Goal: Participate in discussion: Engage in conversation with other users on a specific topic

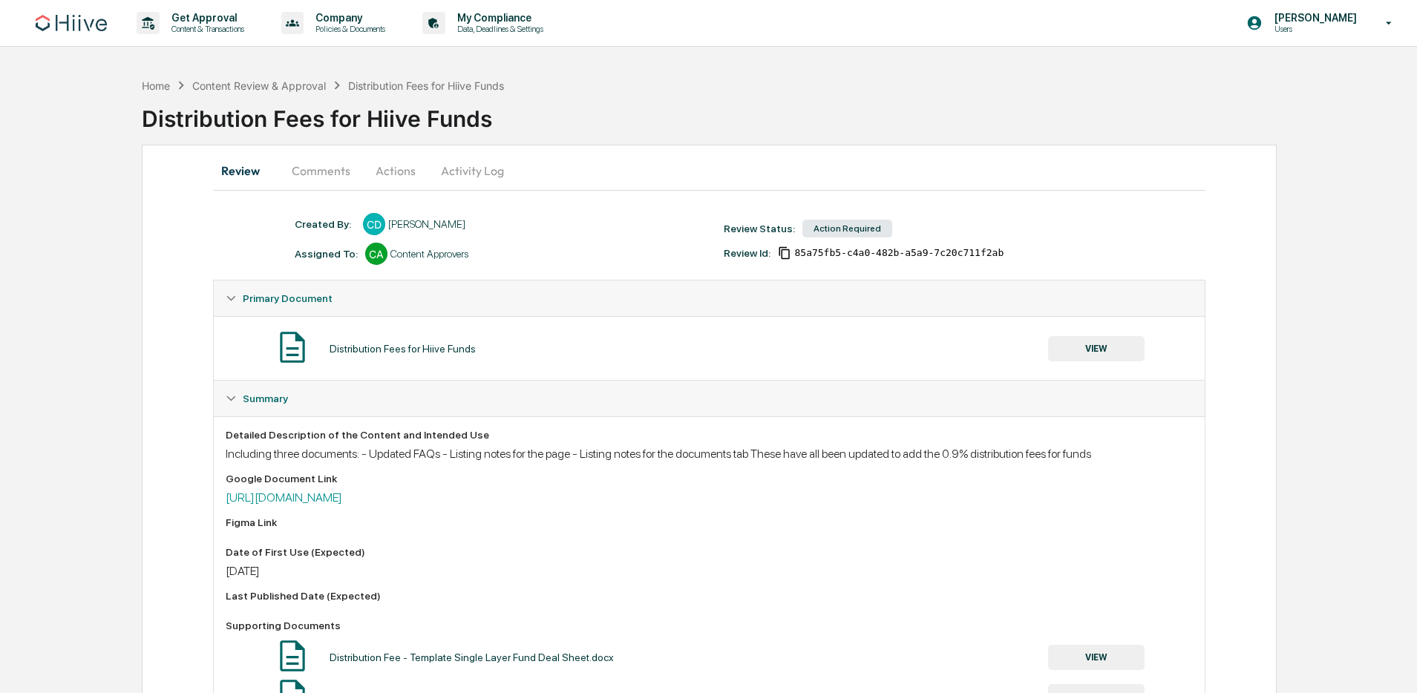
click at [308, 171] on button "Comments" at bounding box center [321, 171] width 82 height 36
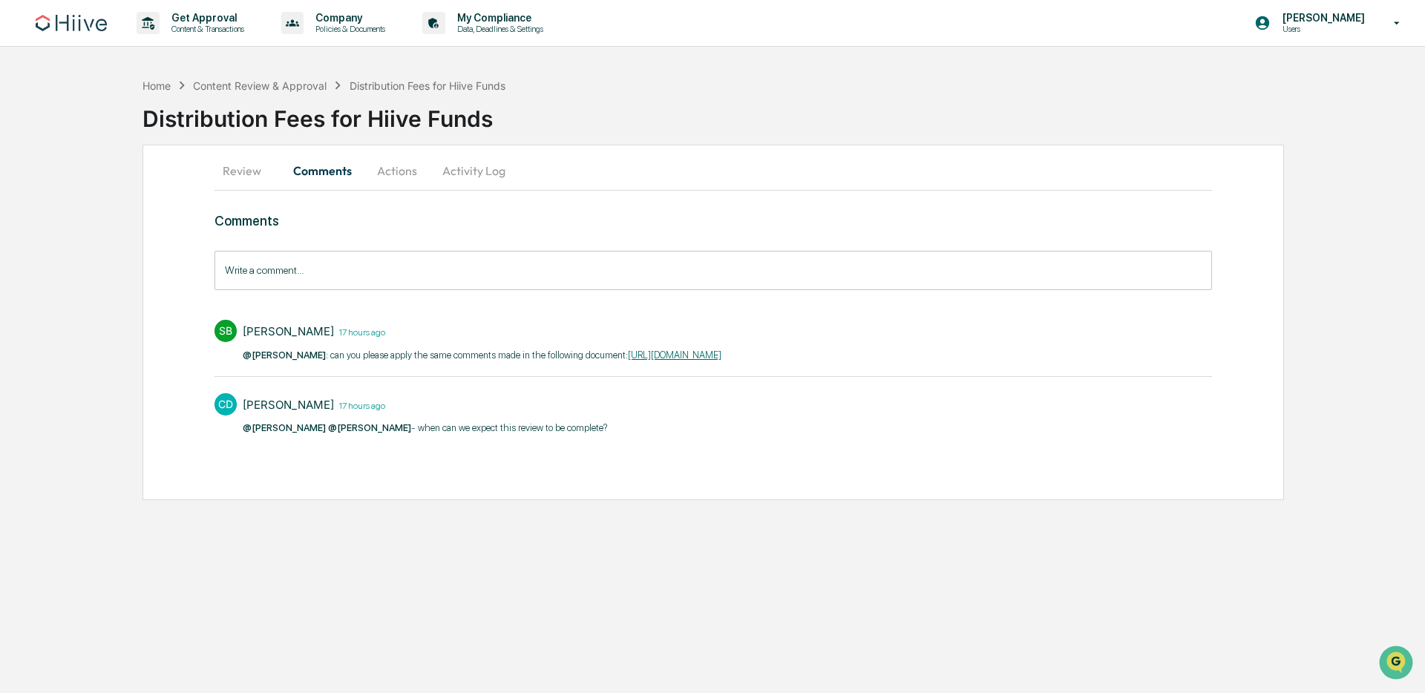
click at [506, 261] on input "Write a comment..." at bounding box center [714, 270] width 998 height 39
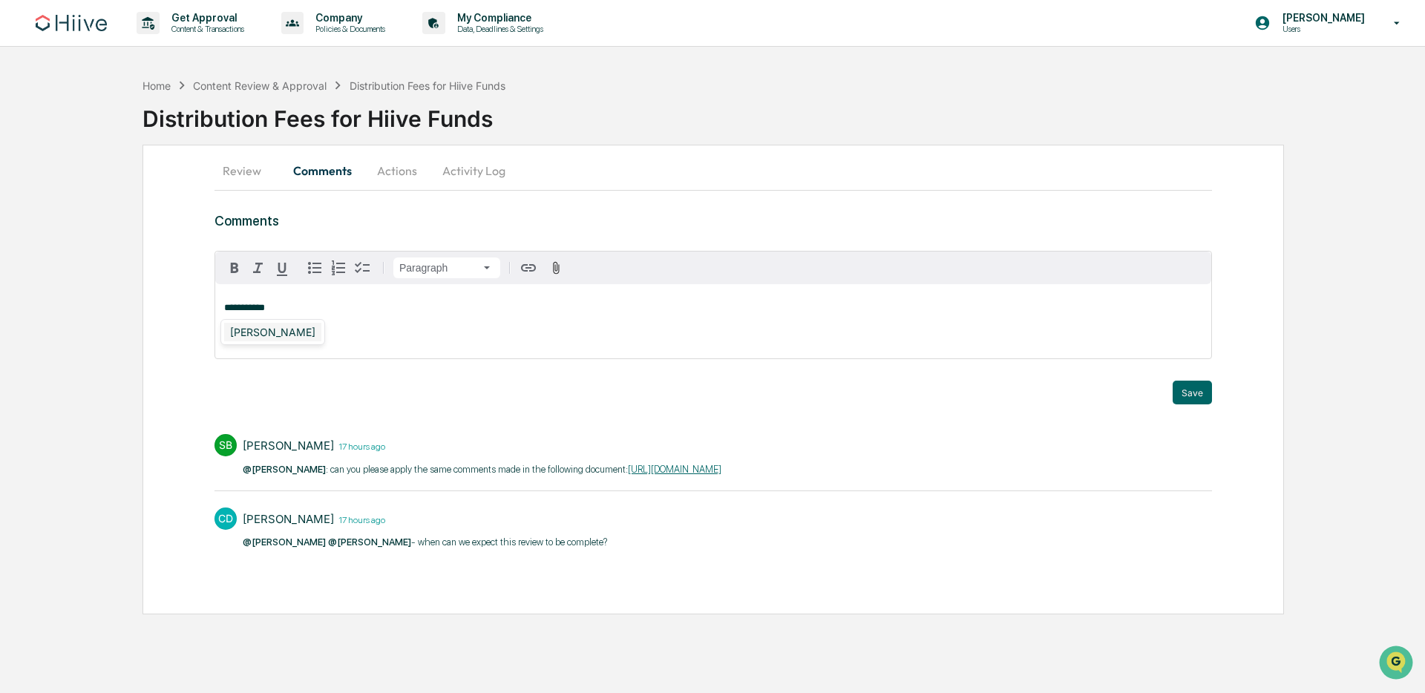
click at [298, 326] on div "[PERSON_NAME]" at bounding box center [272, 332] width 97 height 19
copy p "**********"
click at [929, 405] on div "**********" at bounding box center [714, 383] width 998 height 341
click at [1188, 395] on button "Save" at bounding box center [1192, 393] width 39 height 24
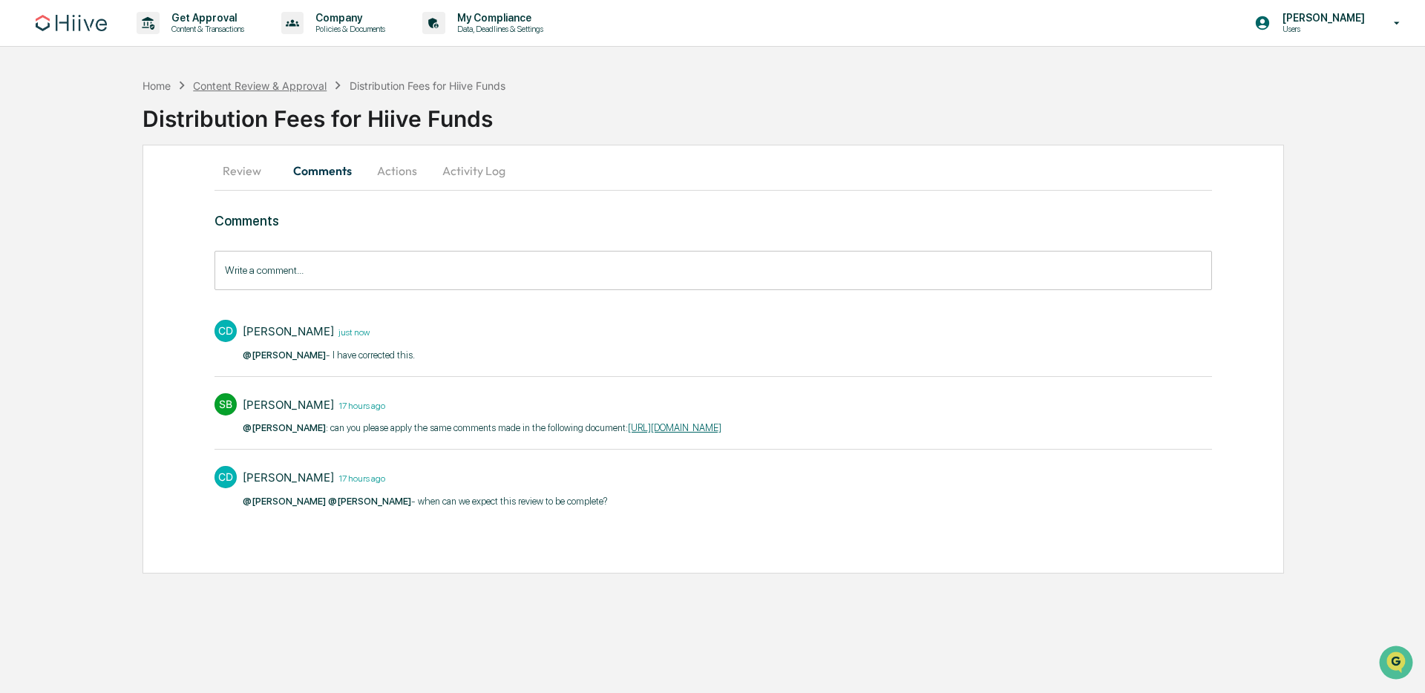
click at [238, 85] on div "Content Review & Approval" at bounding box center [260, 85] width 134 height 13
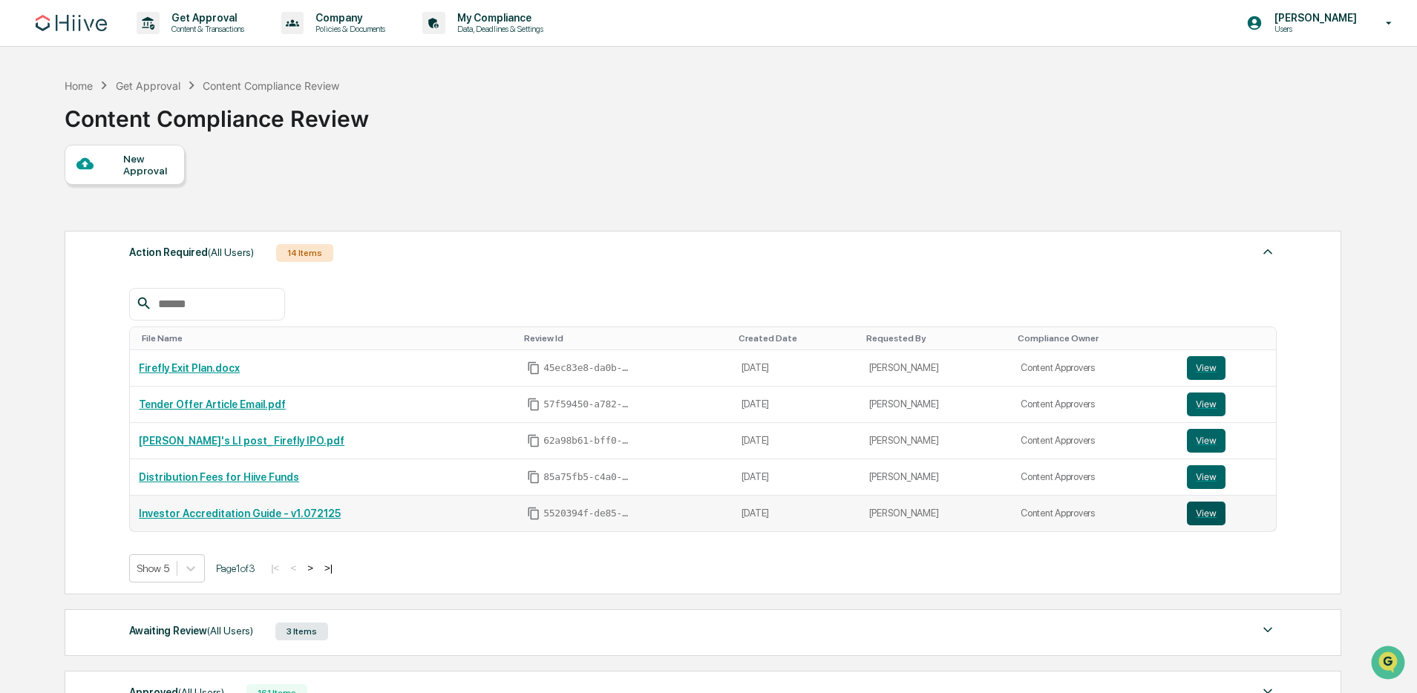
click at [1210, 519] on button "View" at bounding box center [1206, 514] width 39 height 24
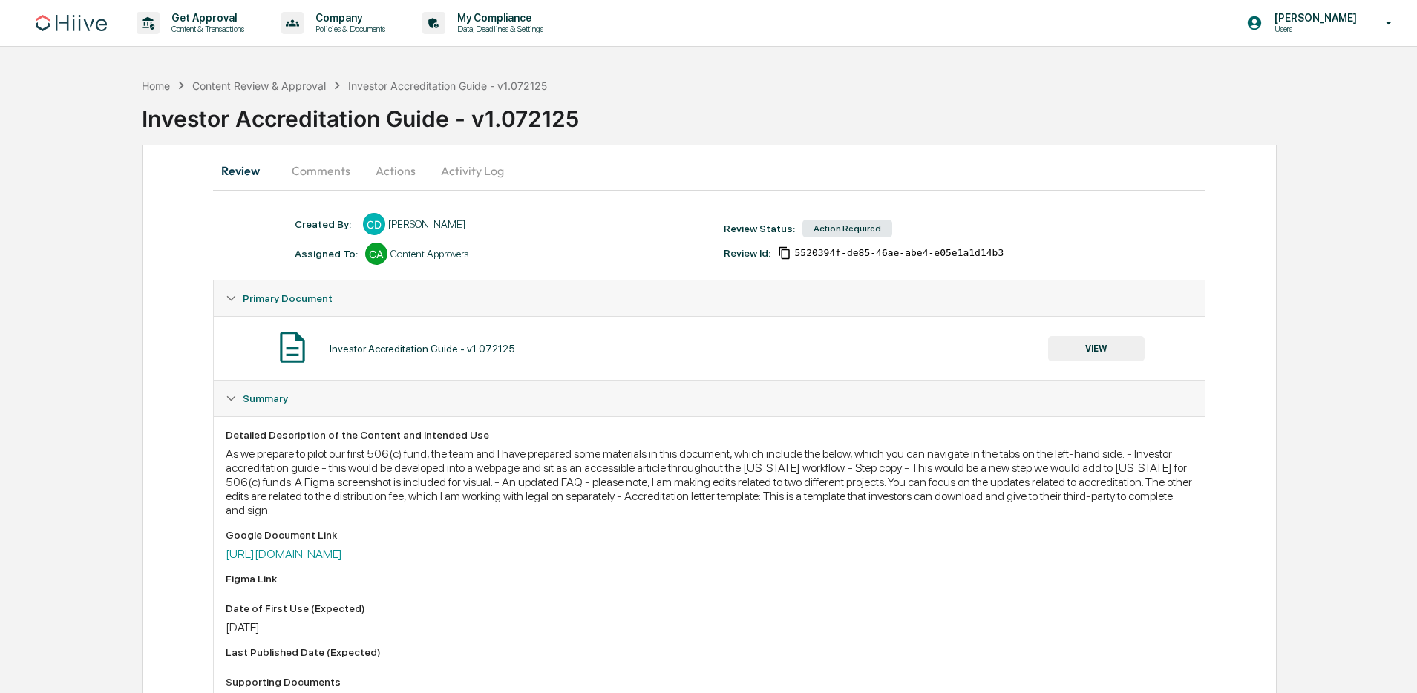
click at [322, 174] on button "Comments" at bounding box center [321, 171] width 82 height 36
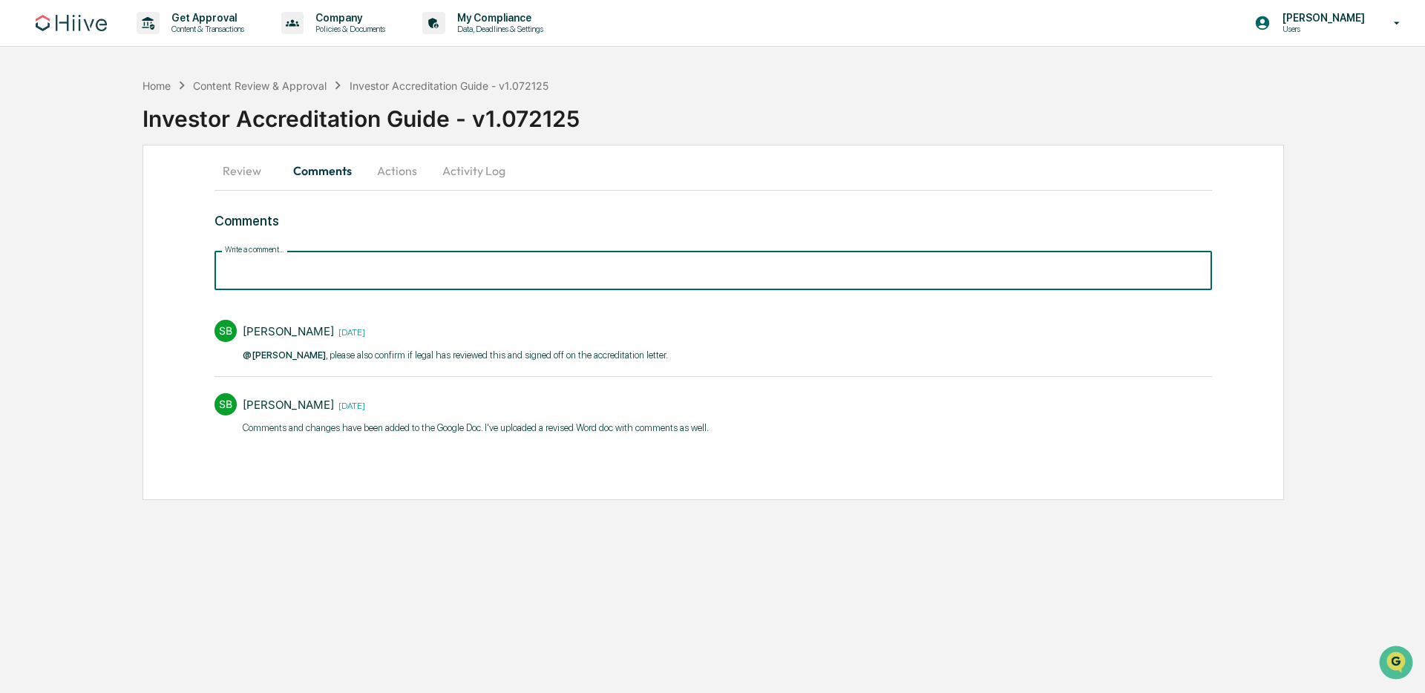
click at [338, 265] on input "Write a comment..." at bounding box center [714, 270] width 998 height 39
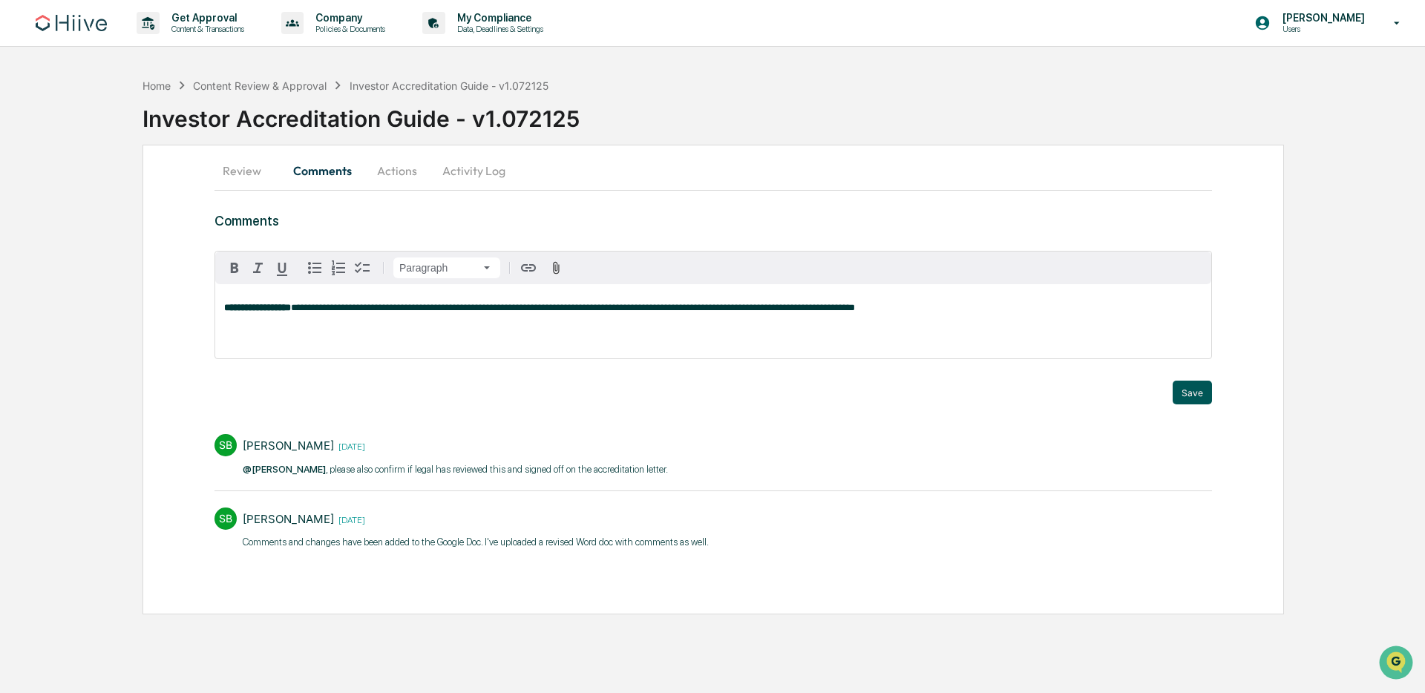
click at [1200, 390] on button "Save" at bounding box center [1192, 393] width 39 height 24
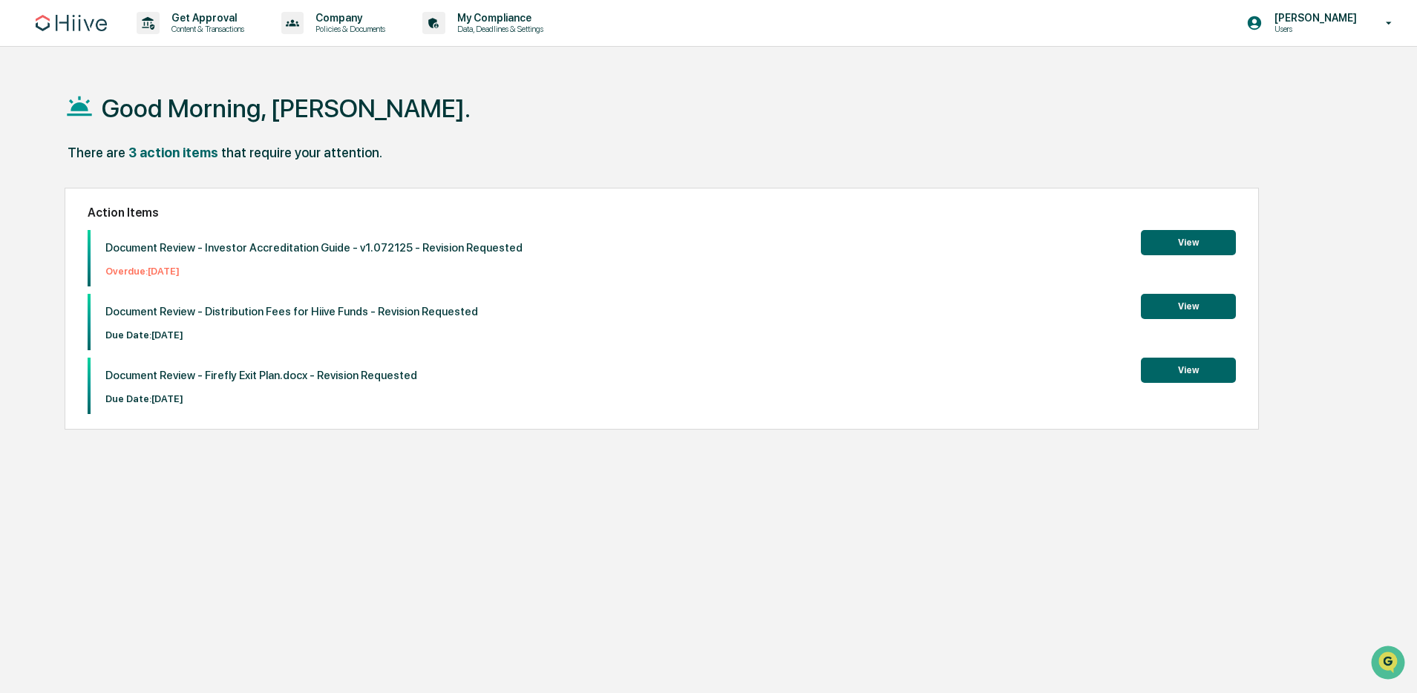
click at [1205, 376] on button "View" at bounding box center [1188, 370] width 95 height 25
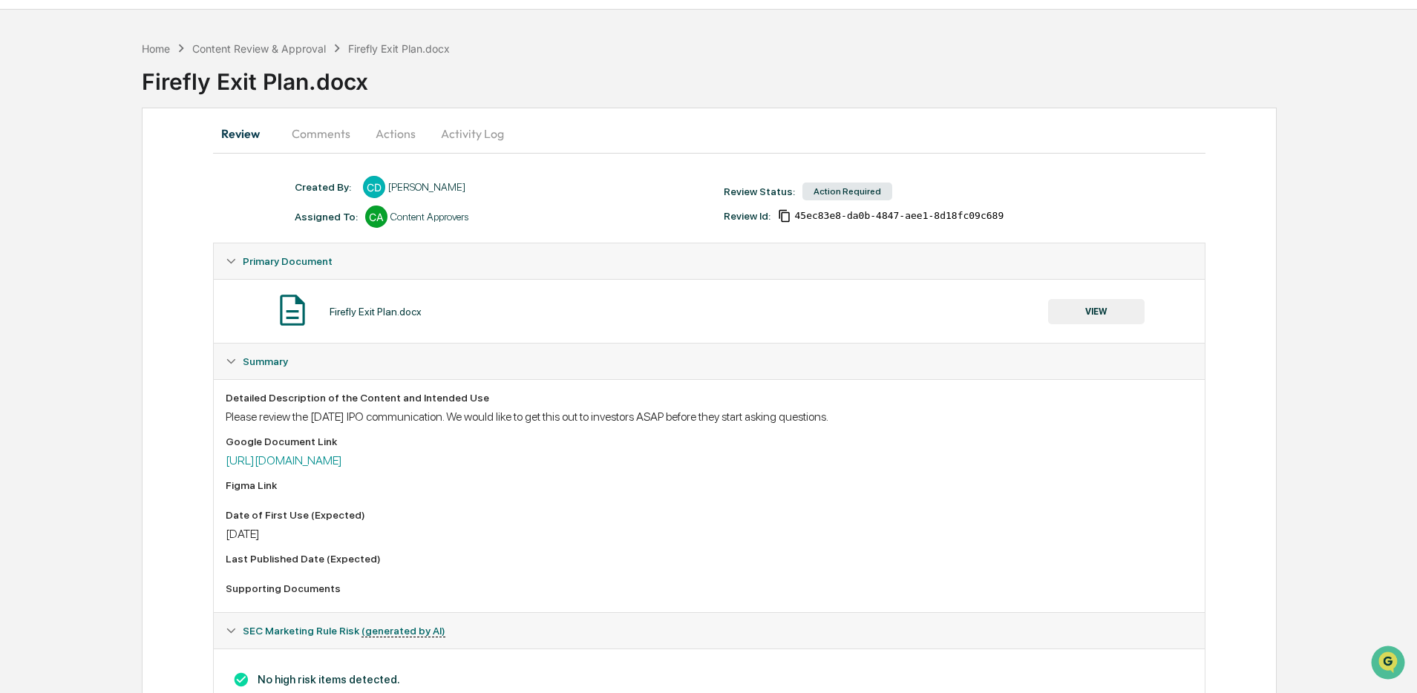
scroll to position [36, 0]
click at [313, 131] on button "Comments" at bounding box center [321, 135] width 82 height 36
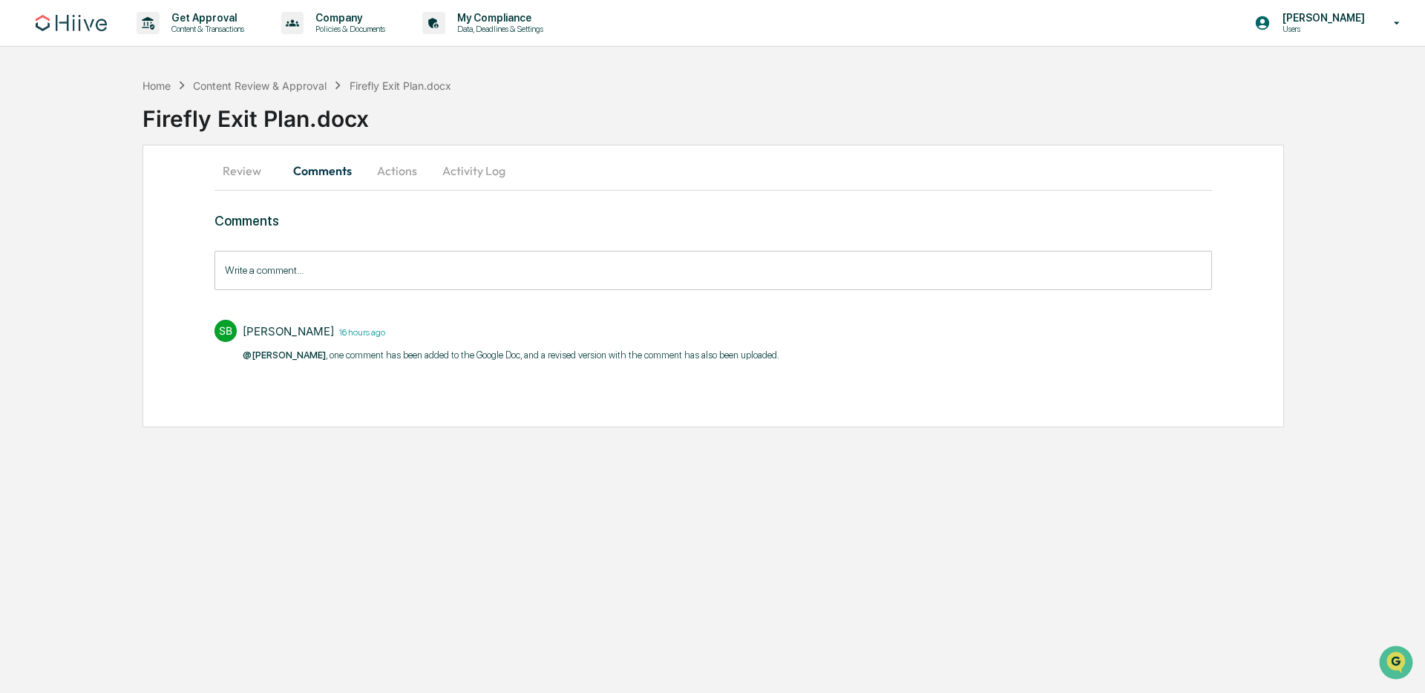
click at [453, 169] on button "Activity Log" at bounding box center [474, 171] width 87 height 36
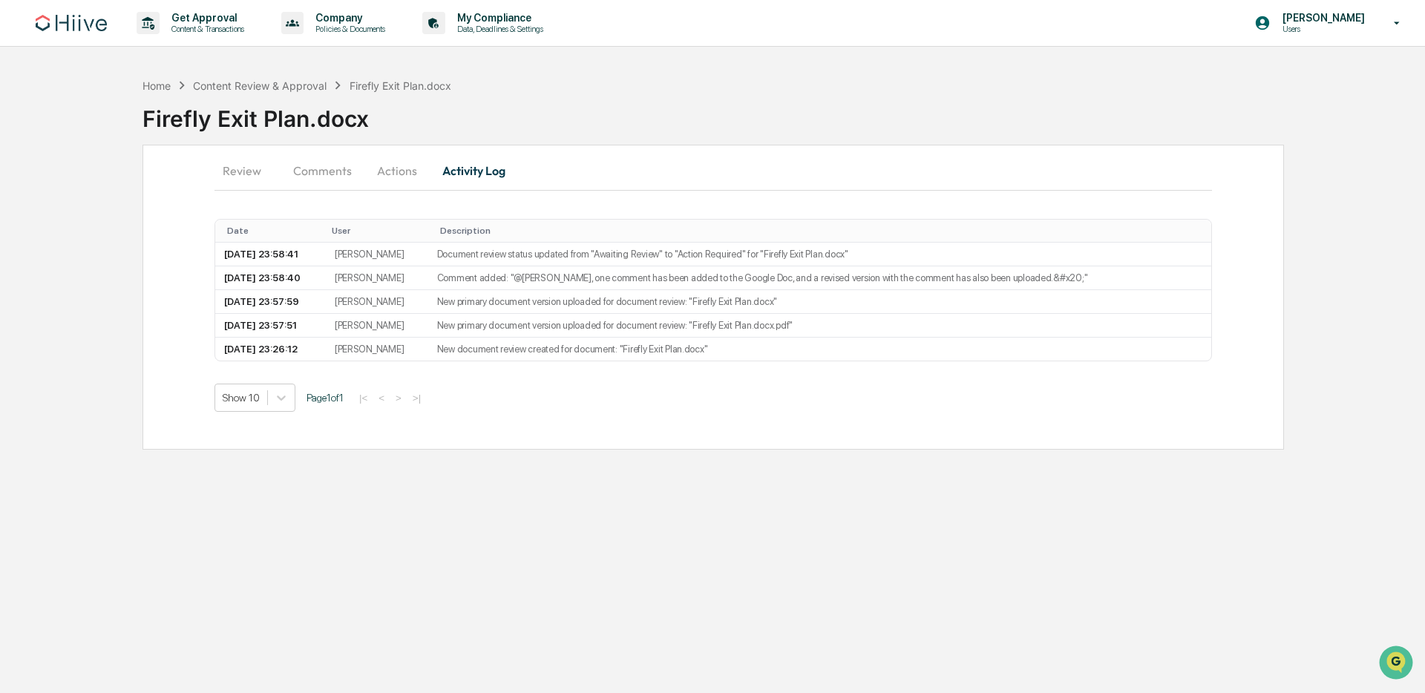
click at [400, 170] on button "Actions" at bounding box center [397, 171] width 67 height 36
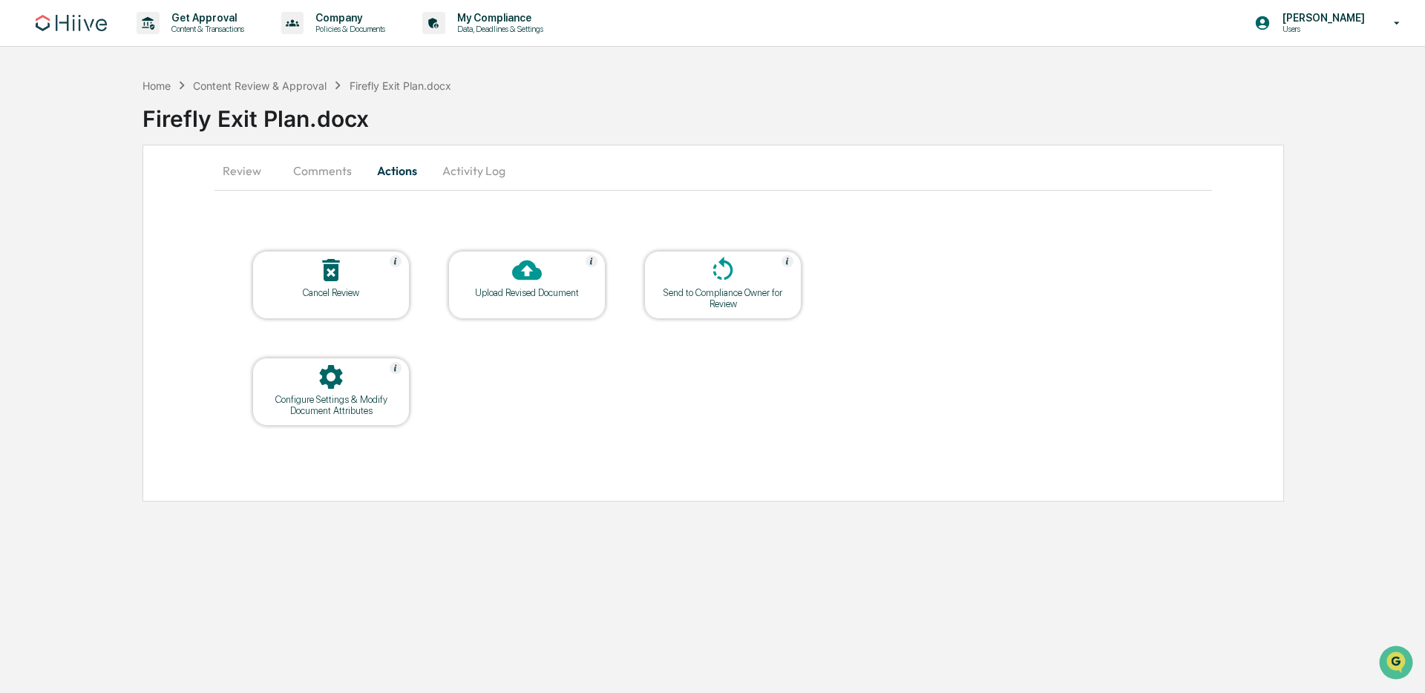
click at [235, 163] on button "Review" at bounding box center [248, 171] width 67 height 36
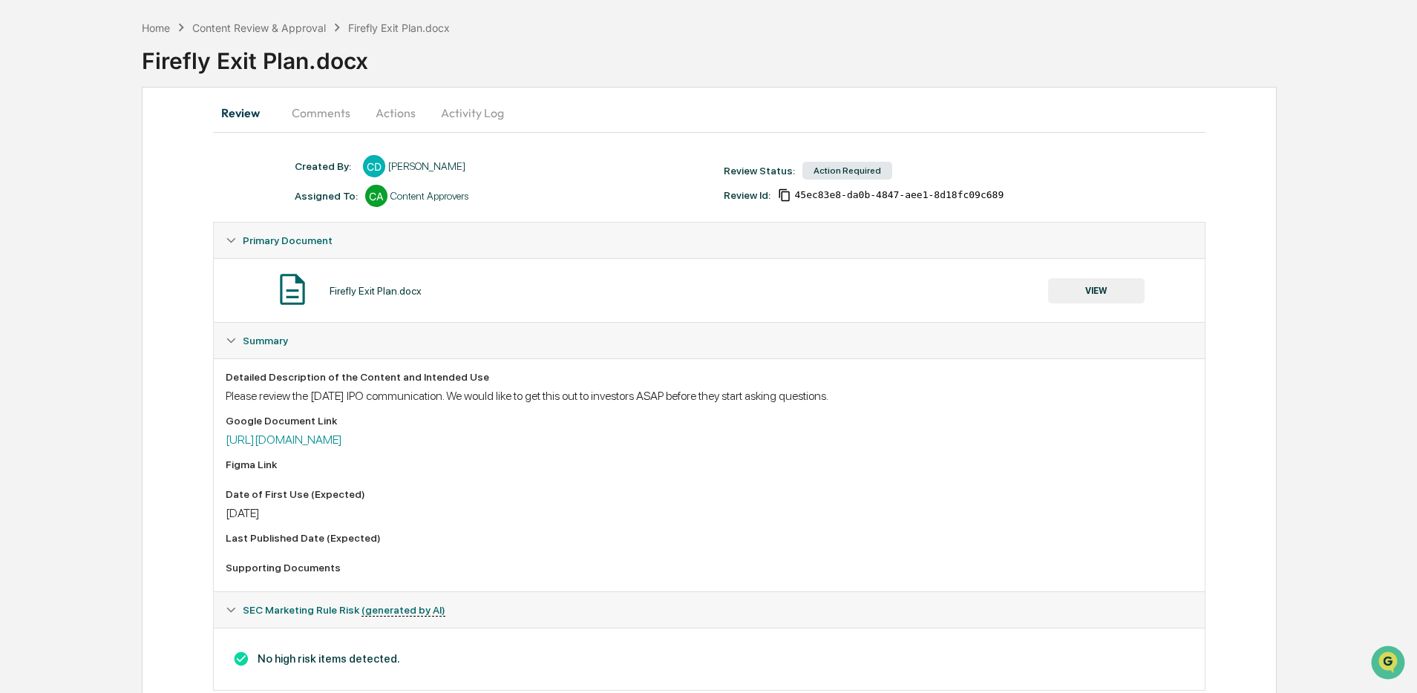
scroll to position [96, 0]
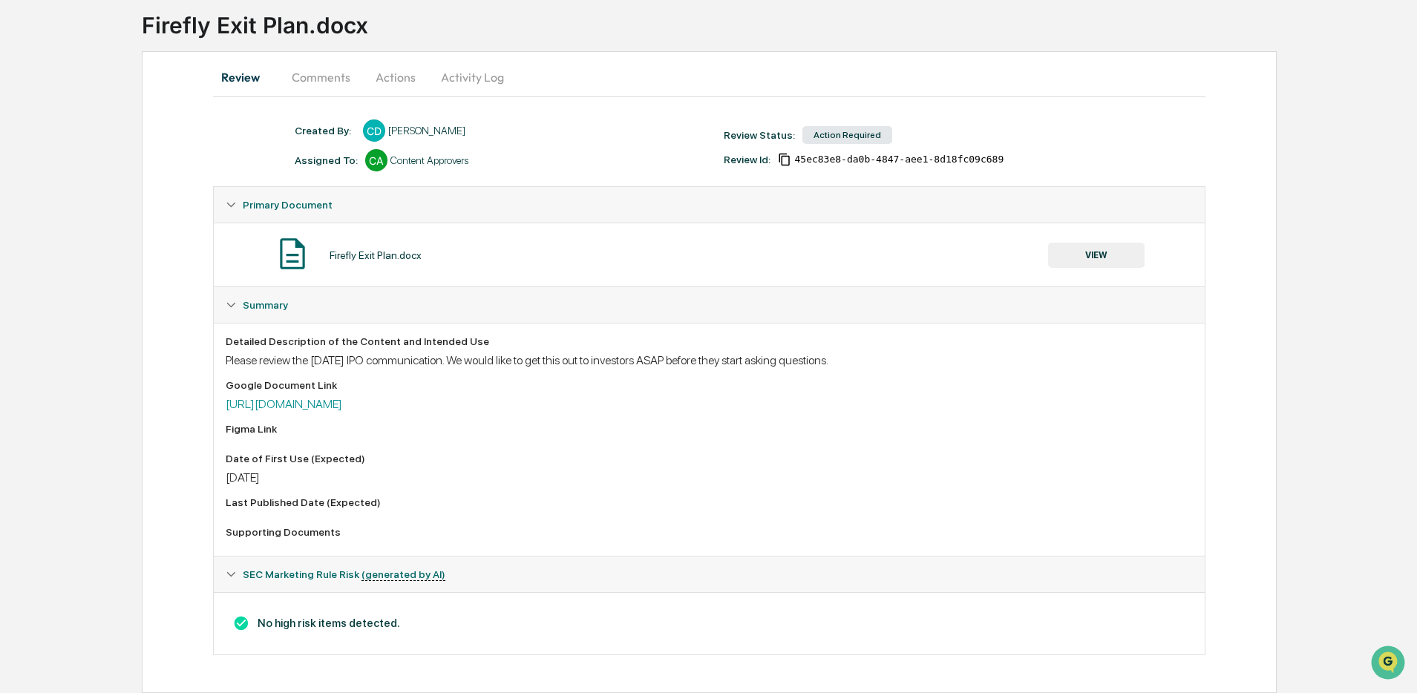
click at [1096, 247] on button "VIEW" at bounding box center [1096, 255] width 97 height 25
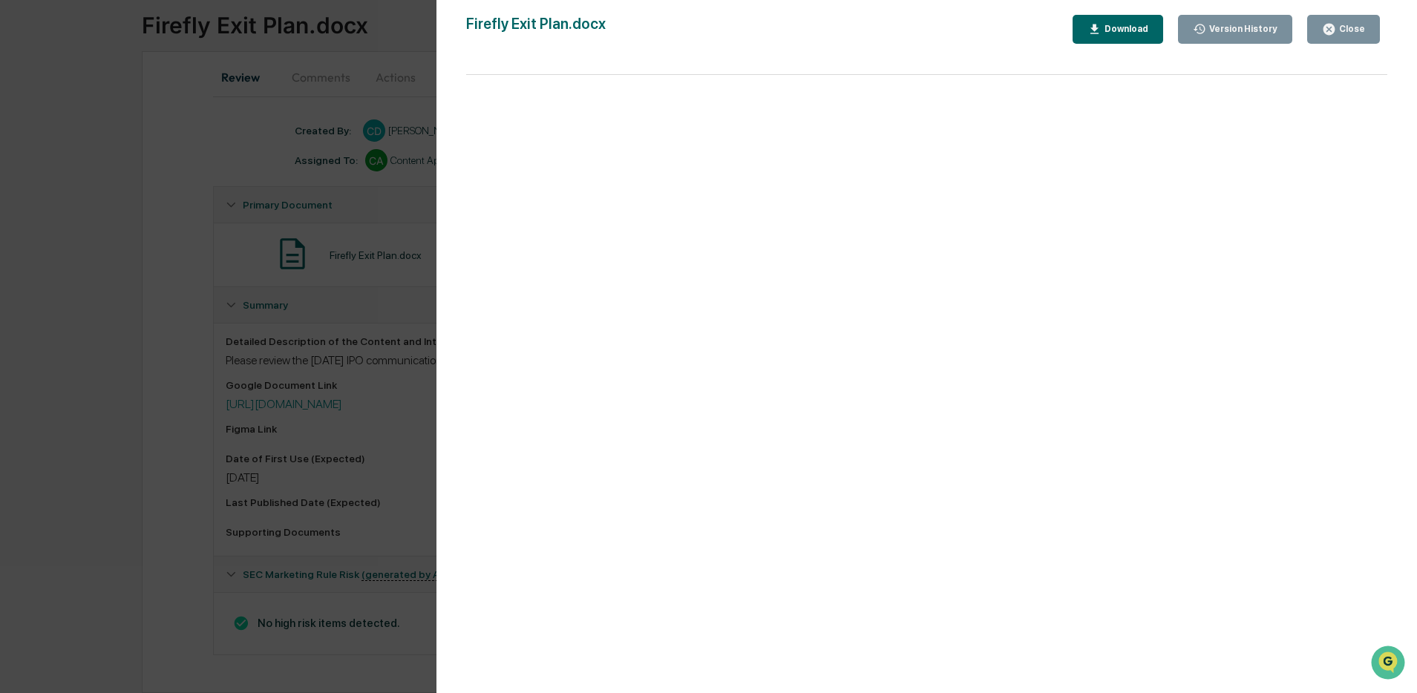
click at [113, 271] on div "Version History 08/12/2025, 11:57 PM Stephanie Bernard 08/12/2025, 11:57 PM Ste…" at bounding box center [708, 346] width 1417 height 693
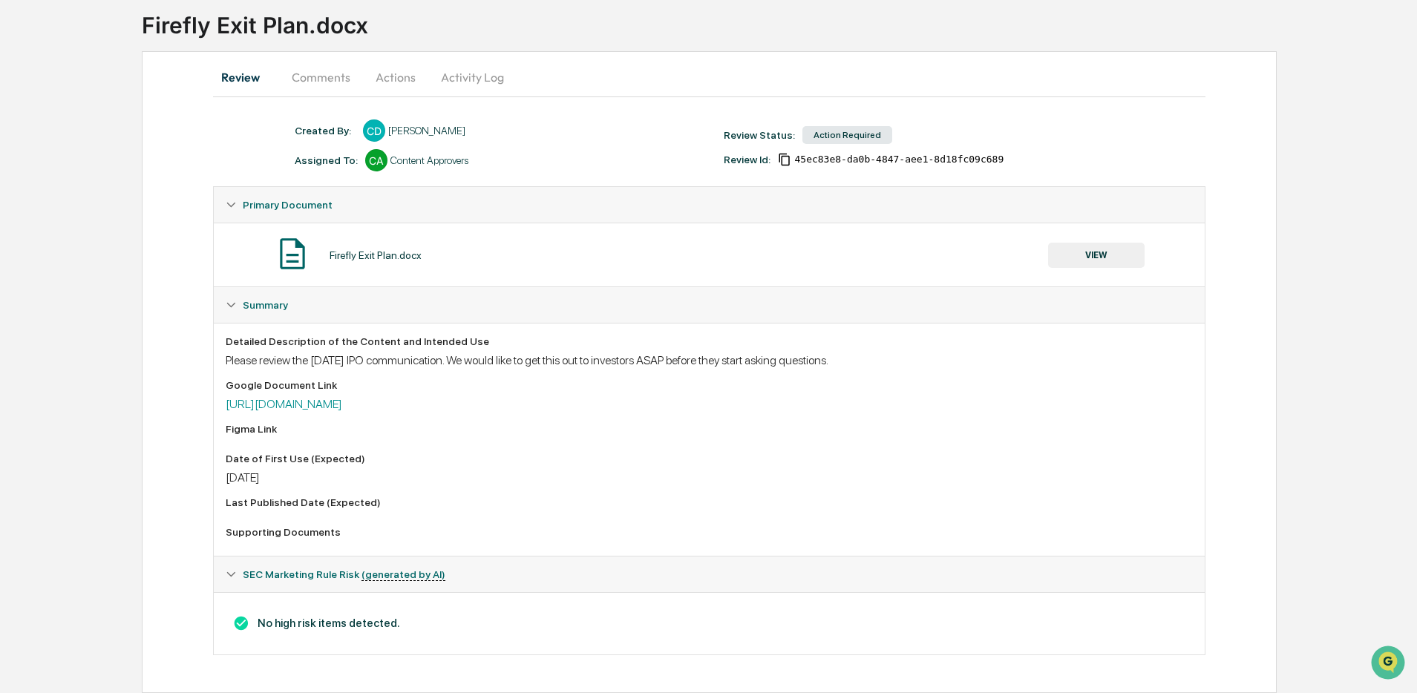
click at [337, 73] on button "Comments" at bounding box center [321, 77] width 82 height 36
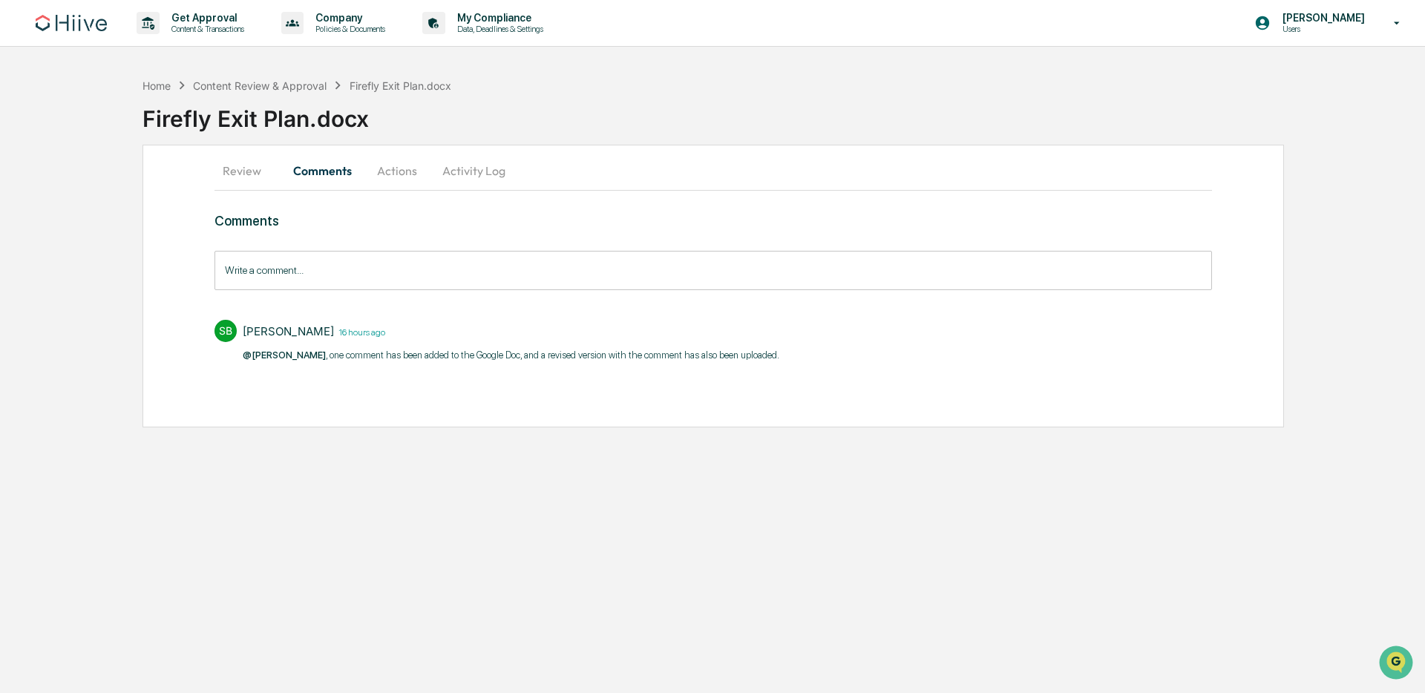
click at [488, 274] on input "Write a comment..." at bounding box center [714, 270] width 998 height 39
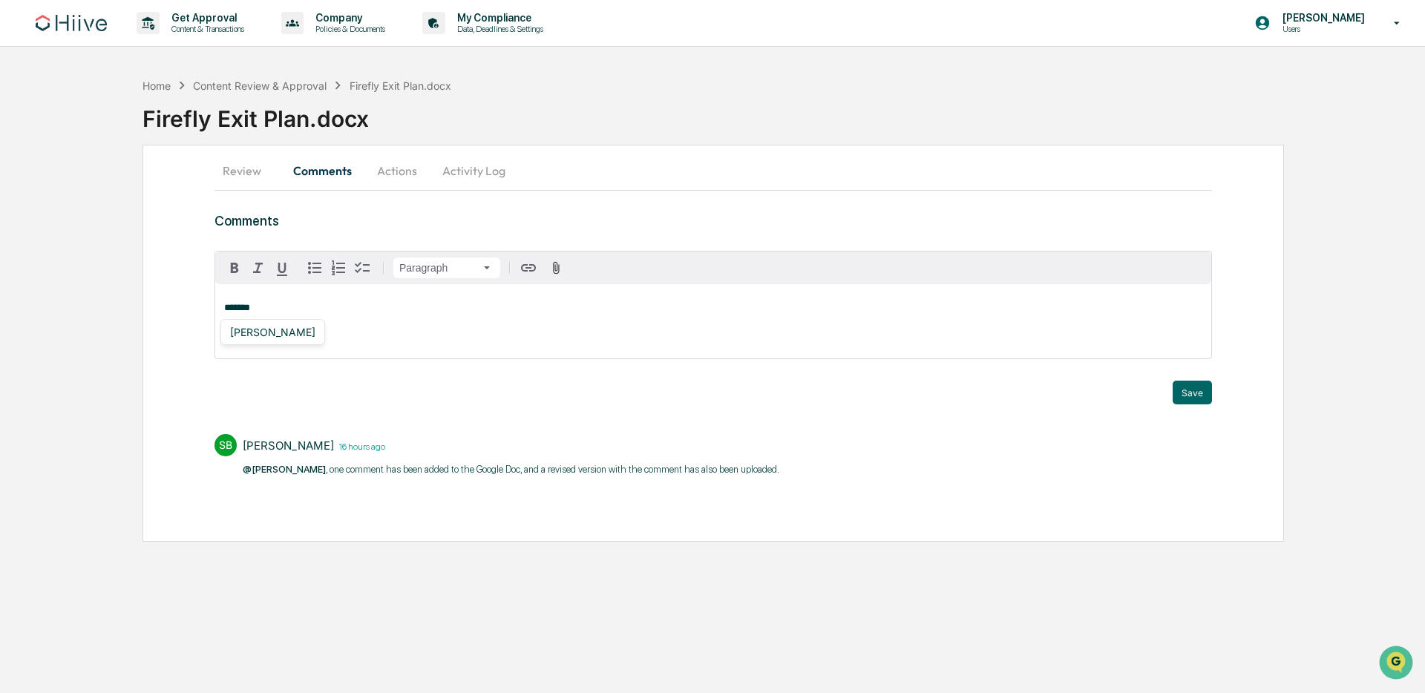
click at [258, 342] on div "[PERSON_NAME]" at bounding box center [272, 332] width 105 height 26
click at [275, 326] on div "[PERSON_NAME]" at bounding box center [272, 332] width 97 height 19
click at [1199, 394] on button "Save" at bounding box center [1192, 393] width 39 height 24
